Goal: Task Accomplishment & Management: Manage account settings

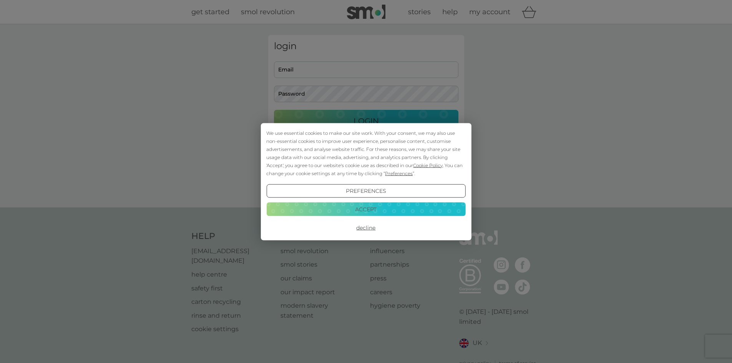
type input "allanwright2204@gmail.com"
click at [339, 122] on div "We use essential cookies to make our site work. With your consent, we may also …" at bounding box center [366, 181] width 732 height 363
click at [365, 231] on button "Decline" at bounding box center [365, 228] width 199 height 14
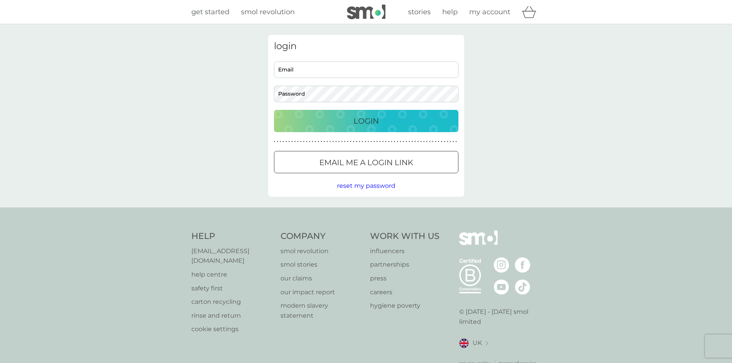
type input "allanwright2204@gmail.com"
click at [353, 119] on p "Login" at bounding box center [365, 121] width 25 height 12
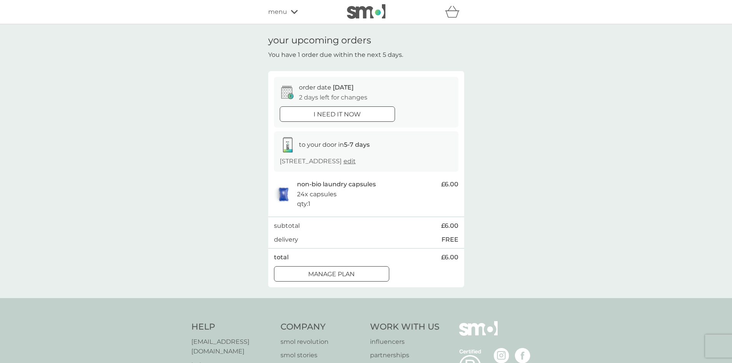
click at [330, 270] on p "Manage plan" at bounding box center [331, 274] width 46 height 10
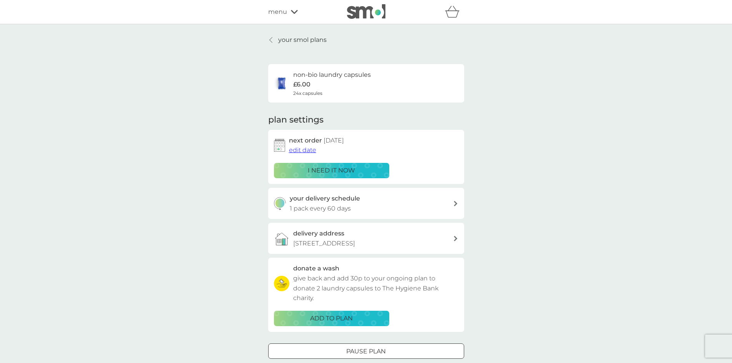
click at [299, 150] on span "edit date" at bounding box center [302, 149] width 27 height 7
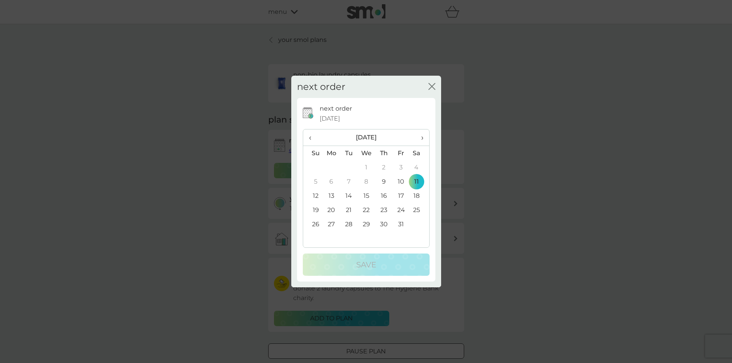
click at [418, 195] on td "18" at bounding box center [419, 196] width 19 height 14
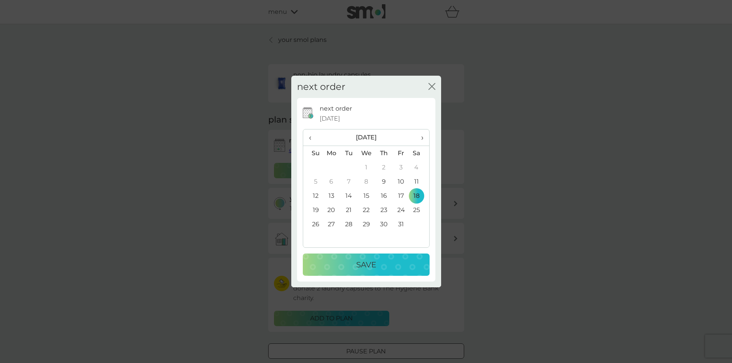
click at [315, 210] on td "19" at bounding box center [313, 210] width 20 height 14
click at [347, 254] on button "Save" at bounding box center [366, 265] width 127 height 22
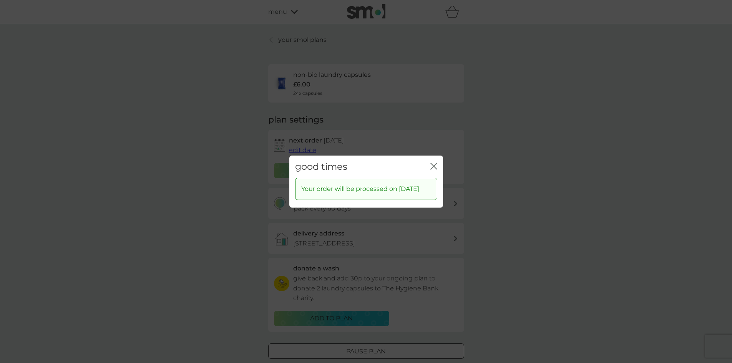
click at [433, 163] on icon "close" at bounding box center [433, 166] width 7 height 7
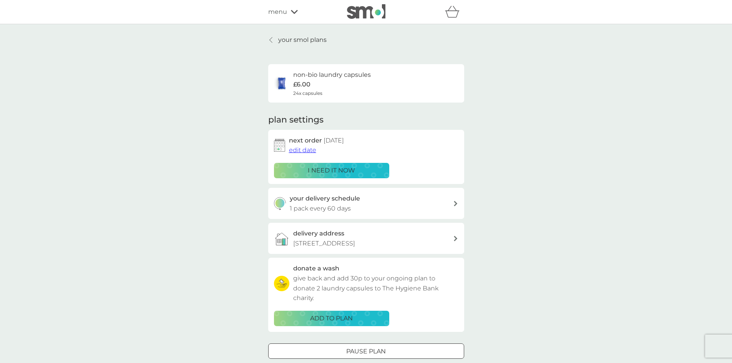
click at [272, 39] on icon at bounding box center [270, 40] width 3 height 6
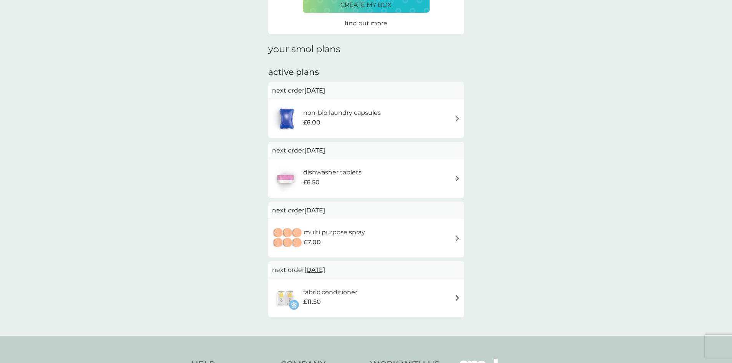
scroll to position [88, 0]
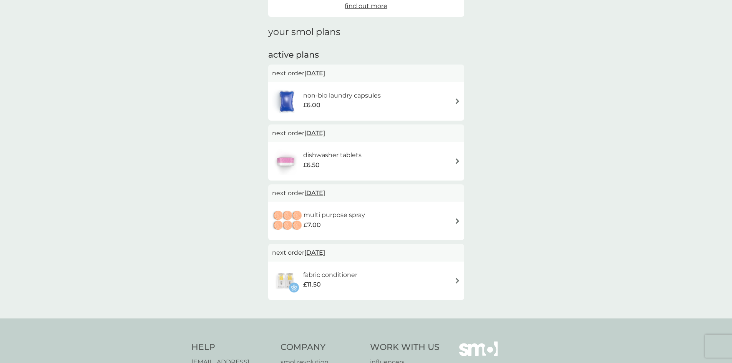
click at [456, 163] on img at bounding box center [457, 161] width 6 height 6
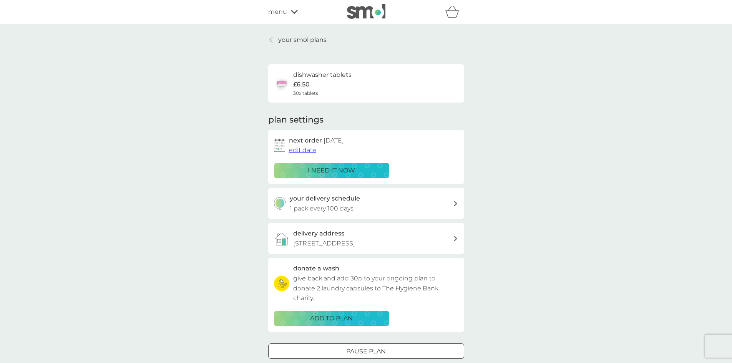
click at [330, 217] on div "your delivery schedule 1 pack every 100 days" at bounding box center [366, 203] width 196 height 31
select select "98"
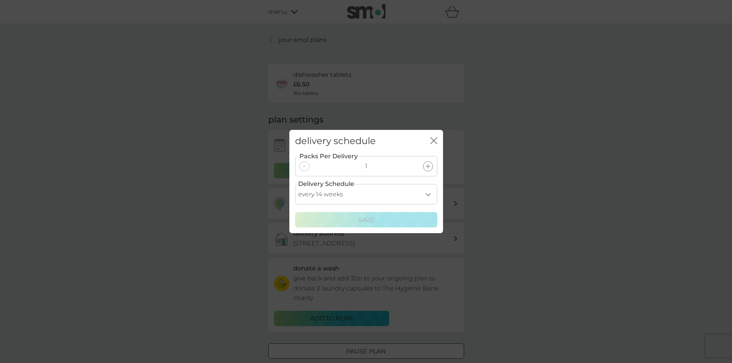
click at [436, 142] on icon "close" at bounding box center [435, 141] width 3 height 6
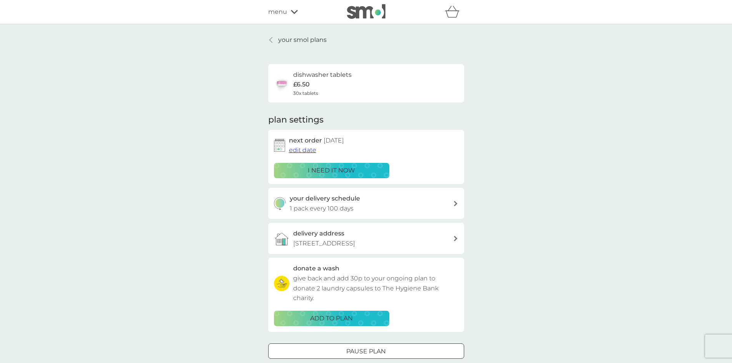
click at [301, 152] on span "edit date" at bounding box center [302, 149] width 27 height 7
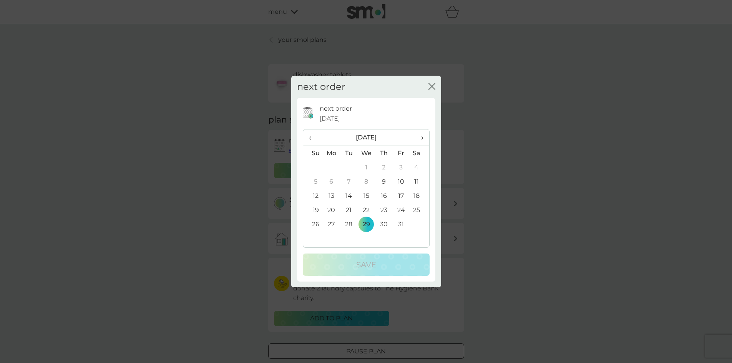
click at [420, 136] on span "›" at bounding box center [419, 137] width 8 height 16
click at [363, 222] on td "26" at bounding box center [366, 224] width 18 height 14
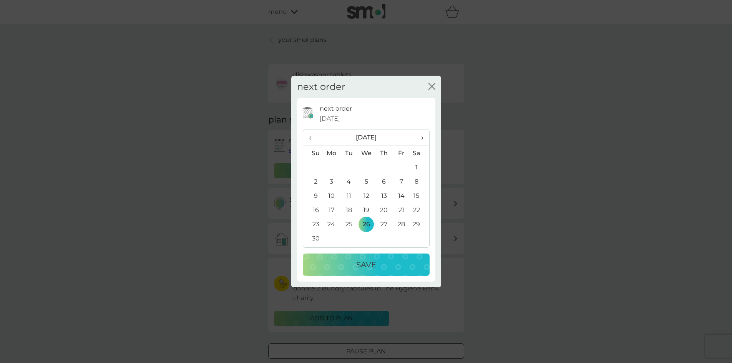
click at [355, 265] on div "Save" at bounding box center [365, 265] width 111 height 12
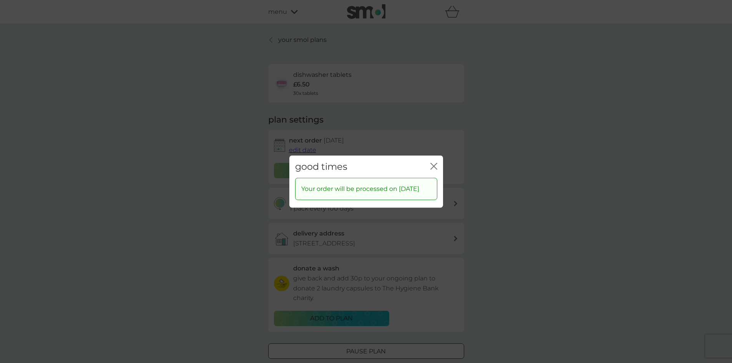
click at [431, 163] on icon "close" at bounding box center [433, 166] width 7 height 7
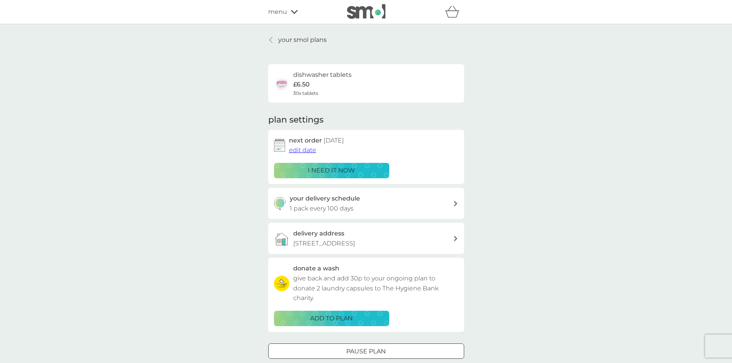
click at [270, 40] on icon at bounding box center [270, 39] width 3 height 5
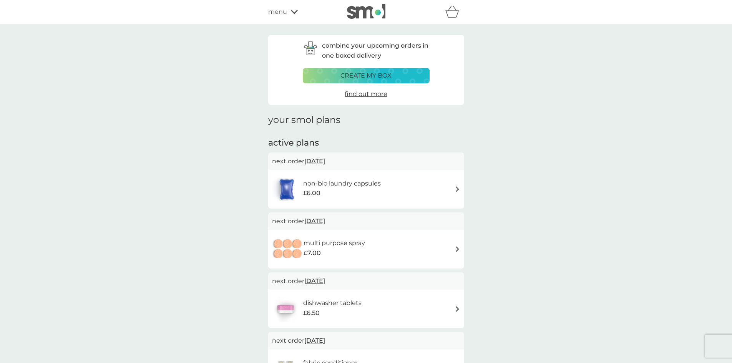
click at [457, 249] on img at bounding box center [457, 249] width 6 height 6
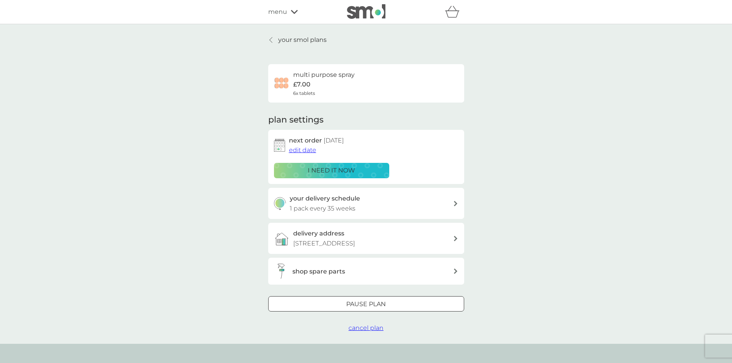
click at [299, 149] on span "edit date" at bounding box center [302, 149] width 27 height 7
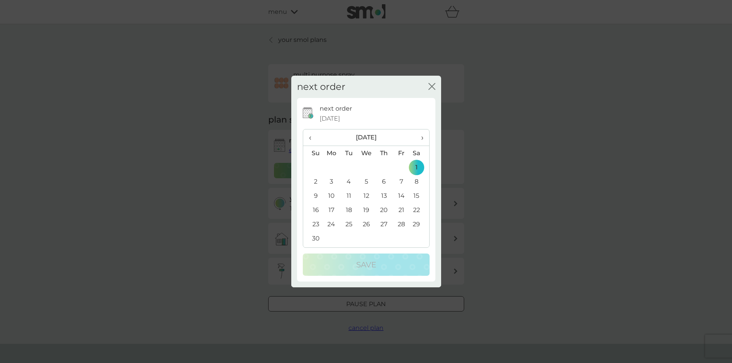
click at [422, 134] on span "›" at bounding box center [419, 137] width 8 height 16
drag, startPoint x: 385, startPoint y: 166, endPoint x: 380, endPoint y: 203, distance: 37.2
click at [385, 166] on td "1" at bounding box center [383, 167] width 17 height 14
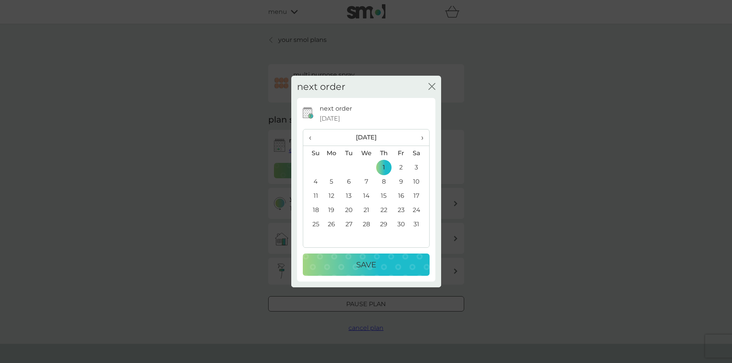
click at [374, 264] on p "Save" at bounding box center [366, 265] width 20 height 12
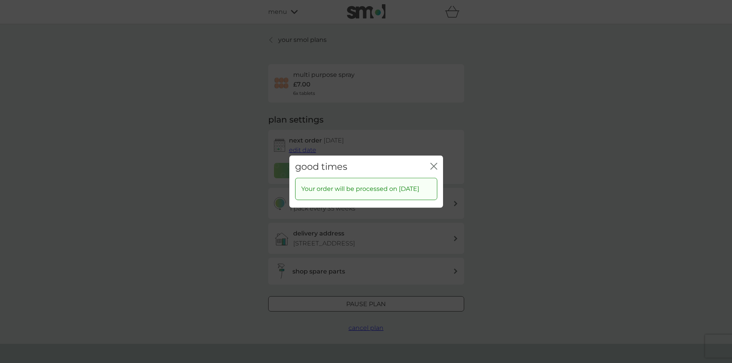
click at [437, 164] on icon "close" at bounding box center [433, 166] width 7 height 7
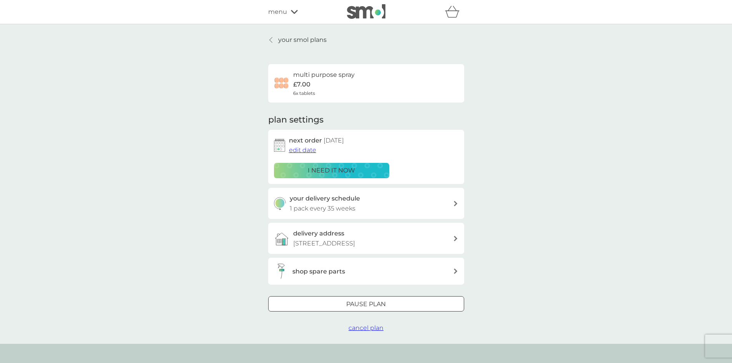
click at [270, 42] on icon at bounding box center [270, 40] width 3 height 6
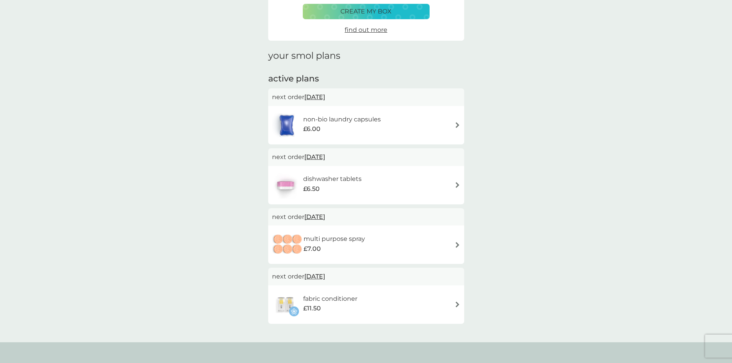
scroll to position [62, 0]
